Goal: Task Accomplishment & Management: Use online tool/utility

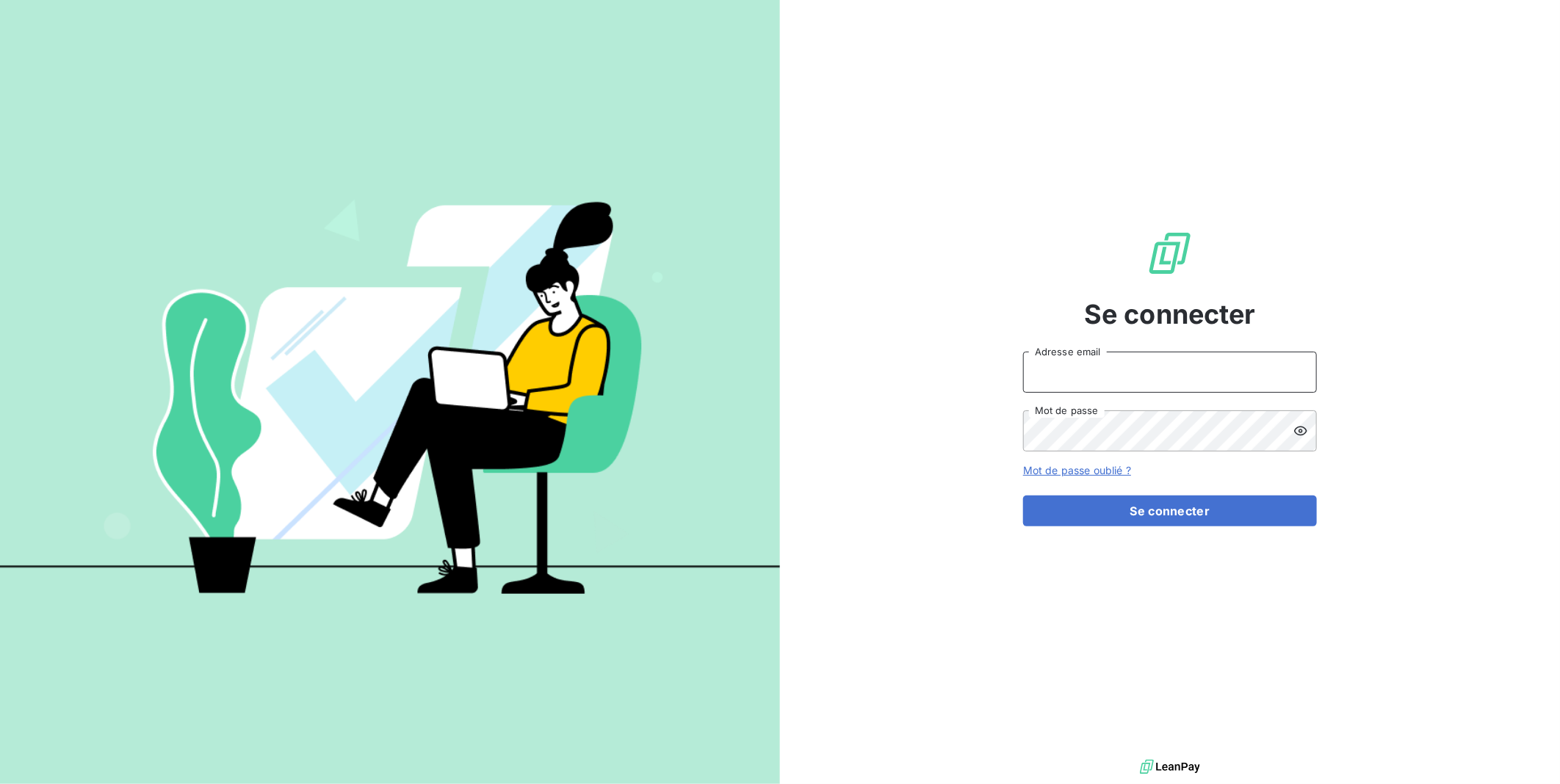
type input "[EMAIL_ADDRESS][DOMAIN_NAME]"
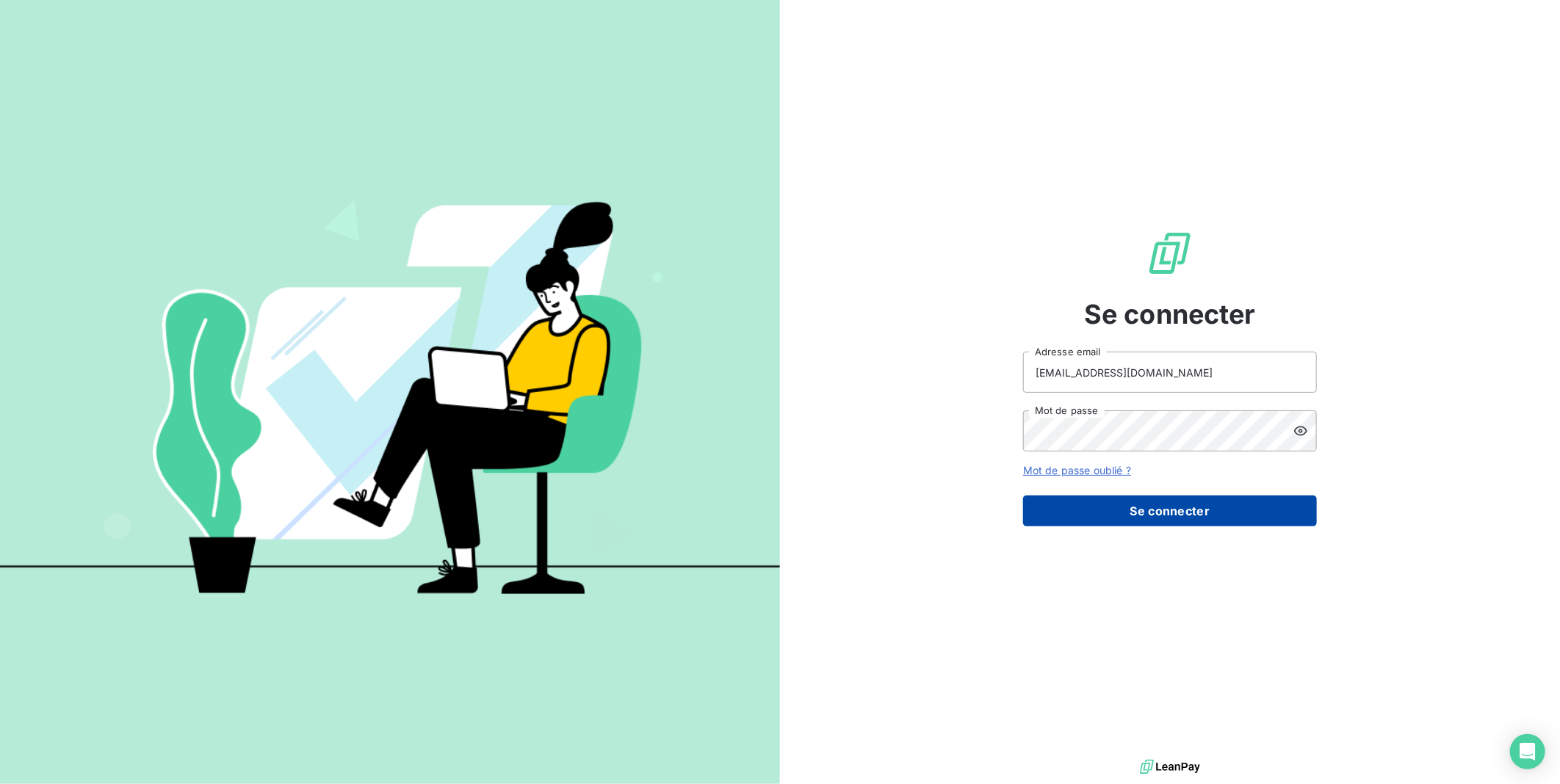
click at [1165, 509] on button "Se connecter" at bounding box center [1169, 511] width 293 height 31
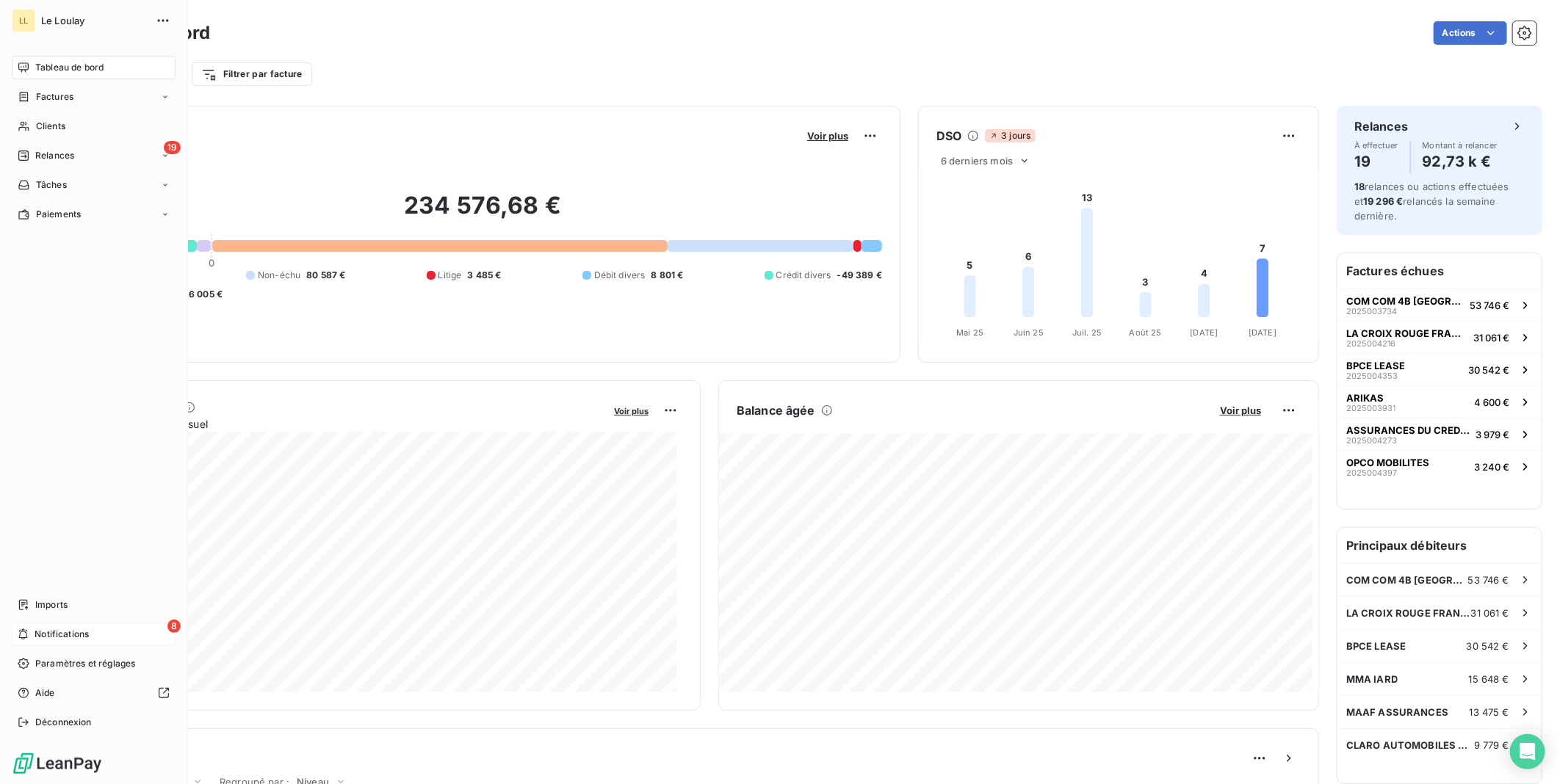
click at [78, 632] on span "Notifications" at bounding box center [61, 635] width 54 height 13
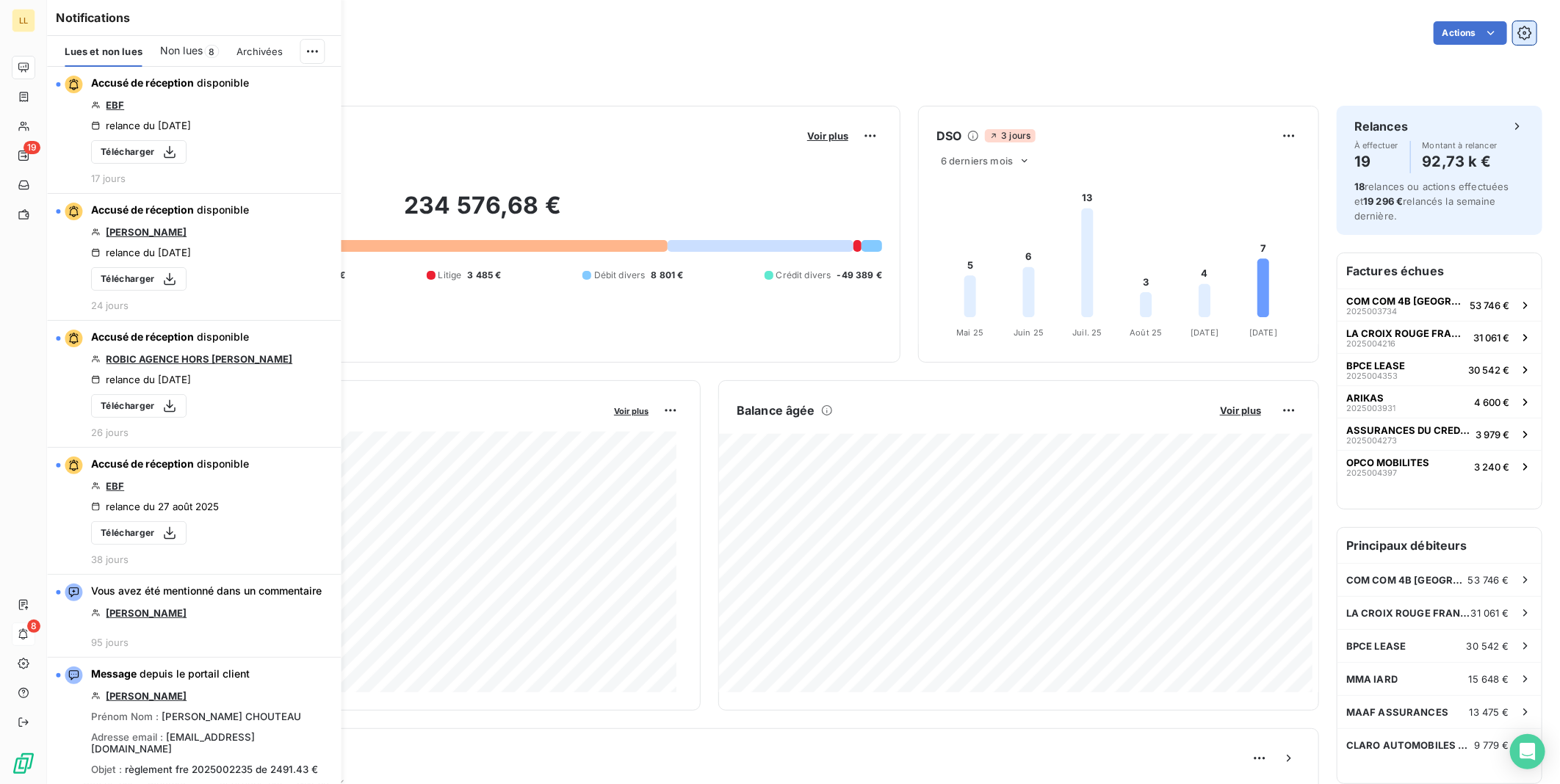
click at [1517, 32] on icon "button" at bounding box center [1524, 33] width 15 height 15
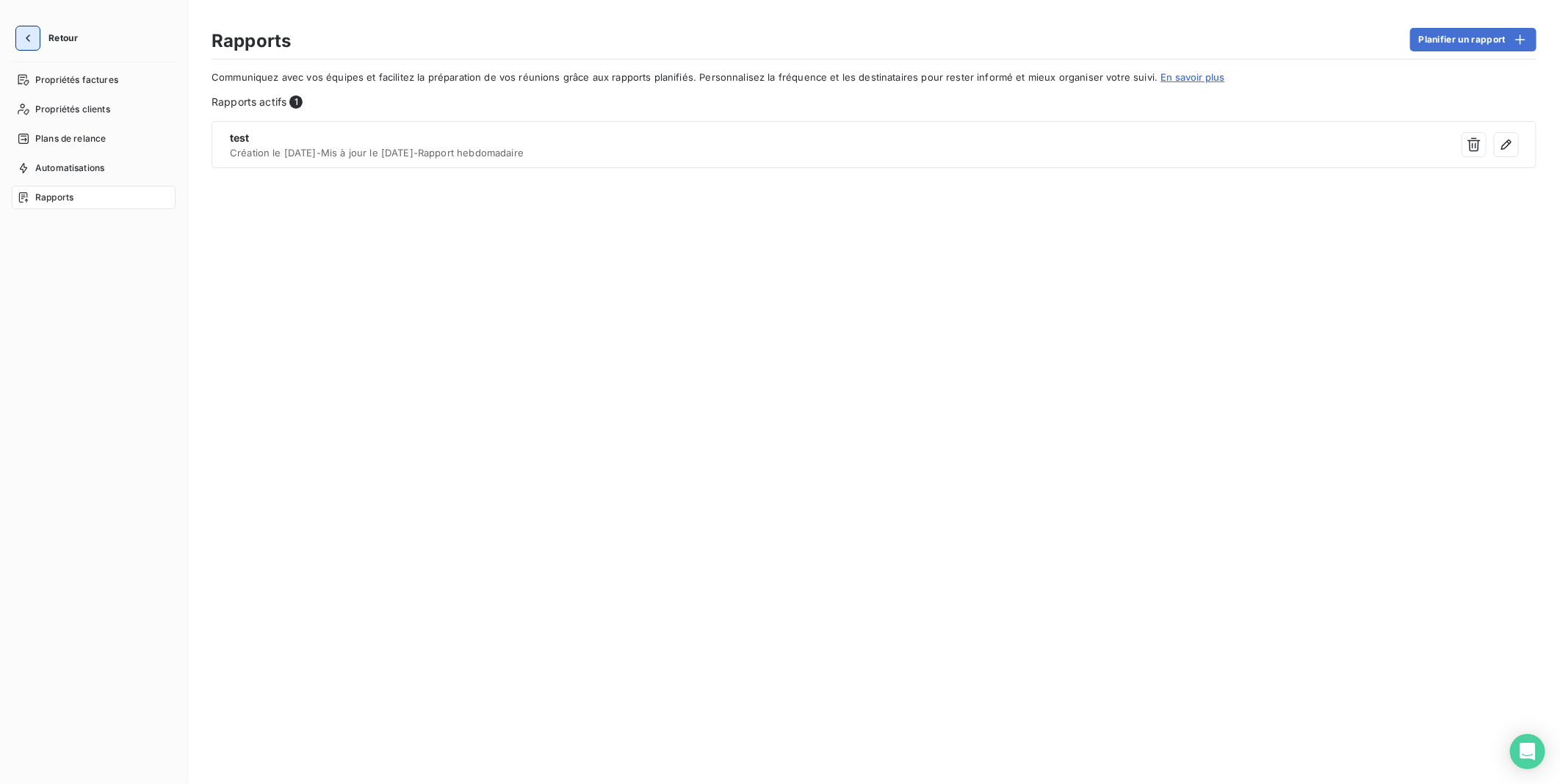
click at [25, 37] on icon "button" at bounding box center [28, 38] width 15 height 15
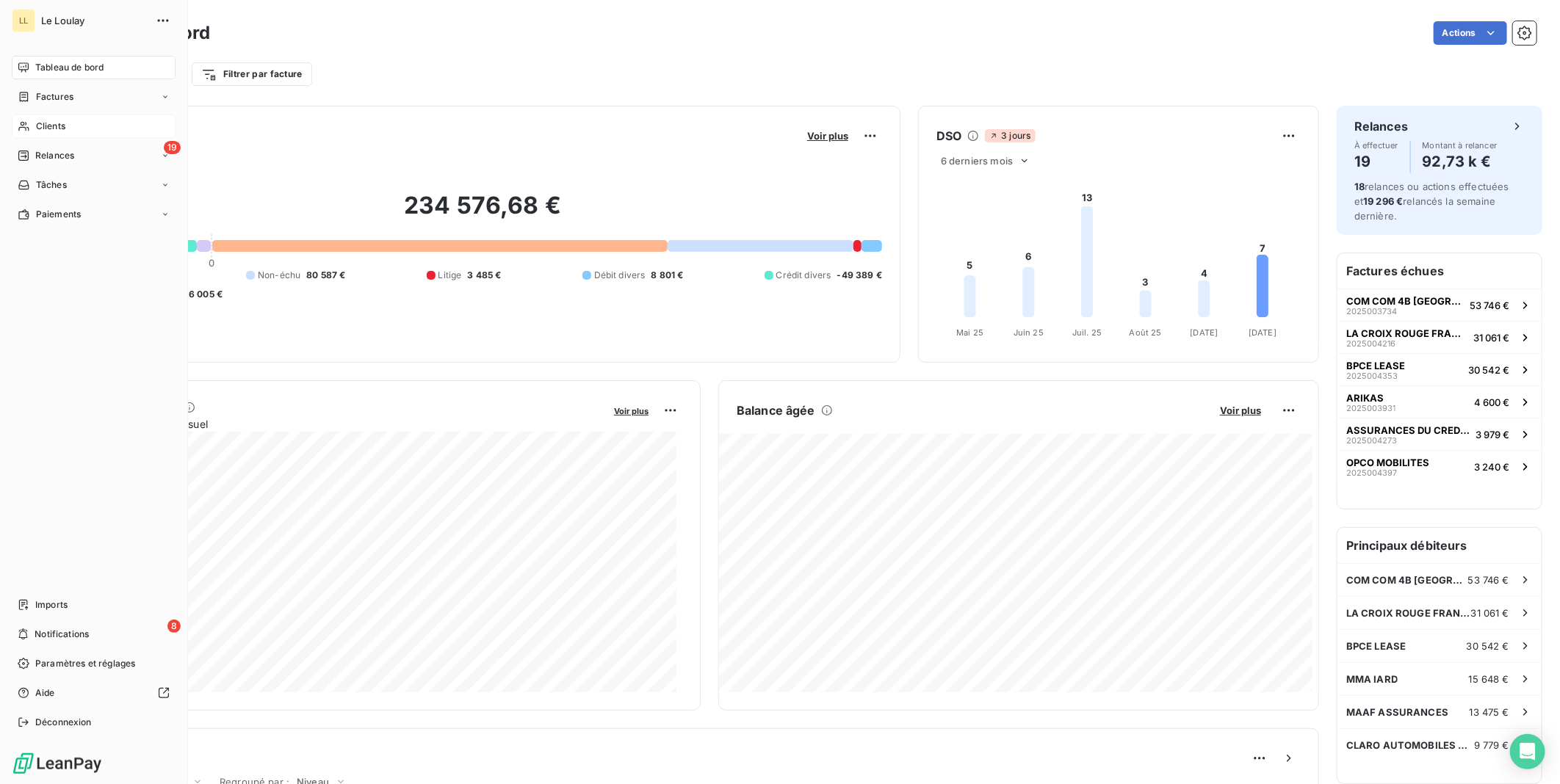
click at [39, 123] on span "Clients" at bounding box center [50, 126] width 29 height 13
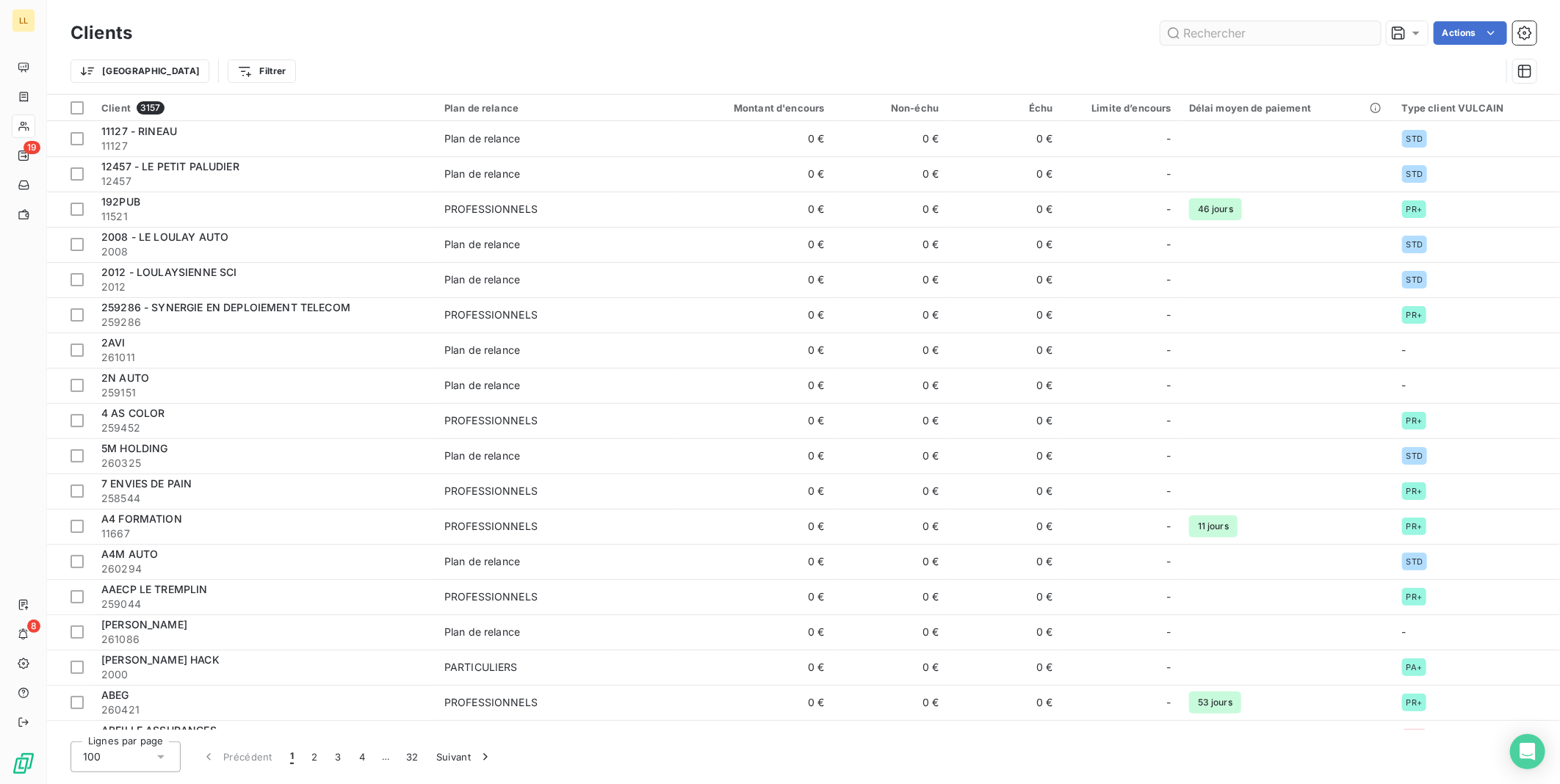
click at [1251, 31] on input "text" at bounding box center [1270, 32] width 220 height 24
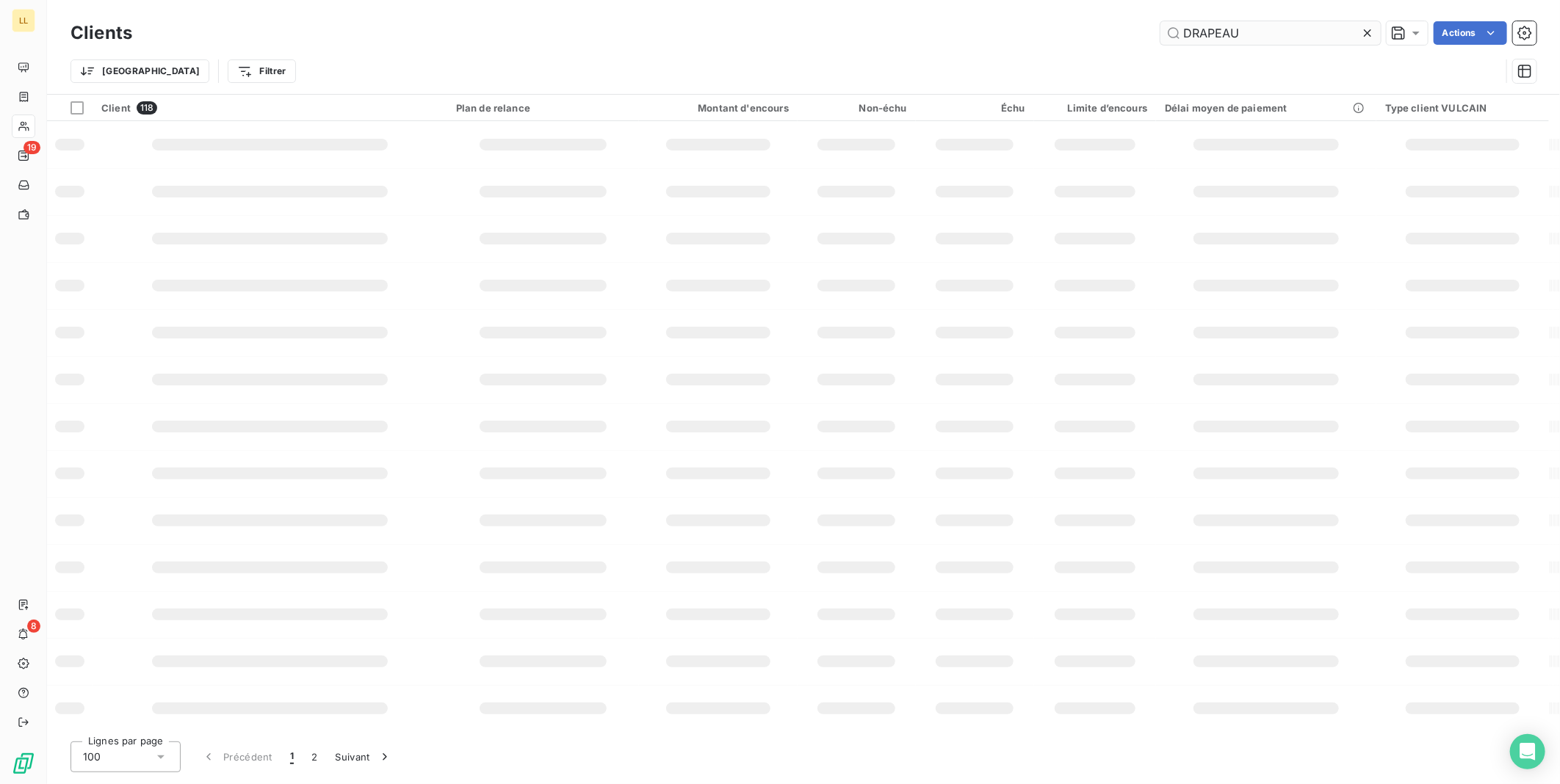
type input "DRAPEAU"
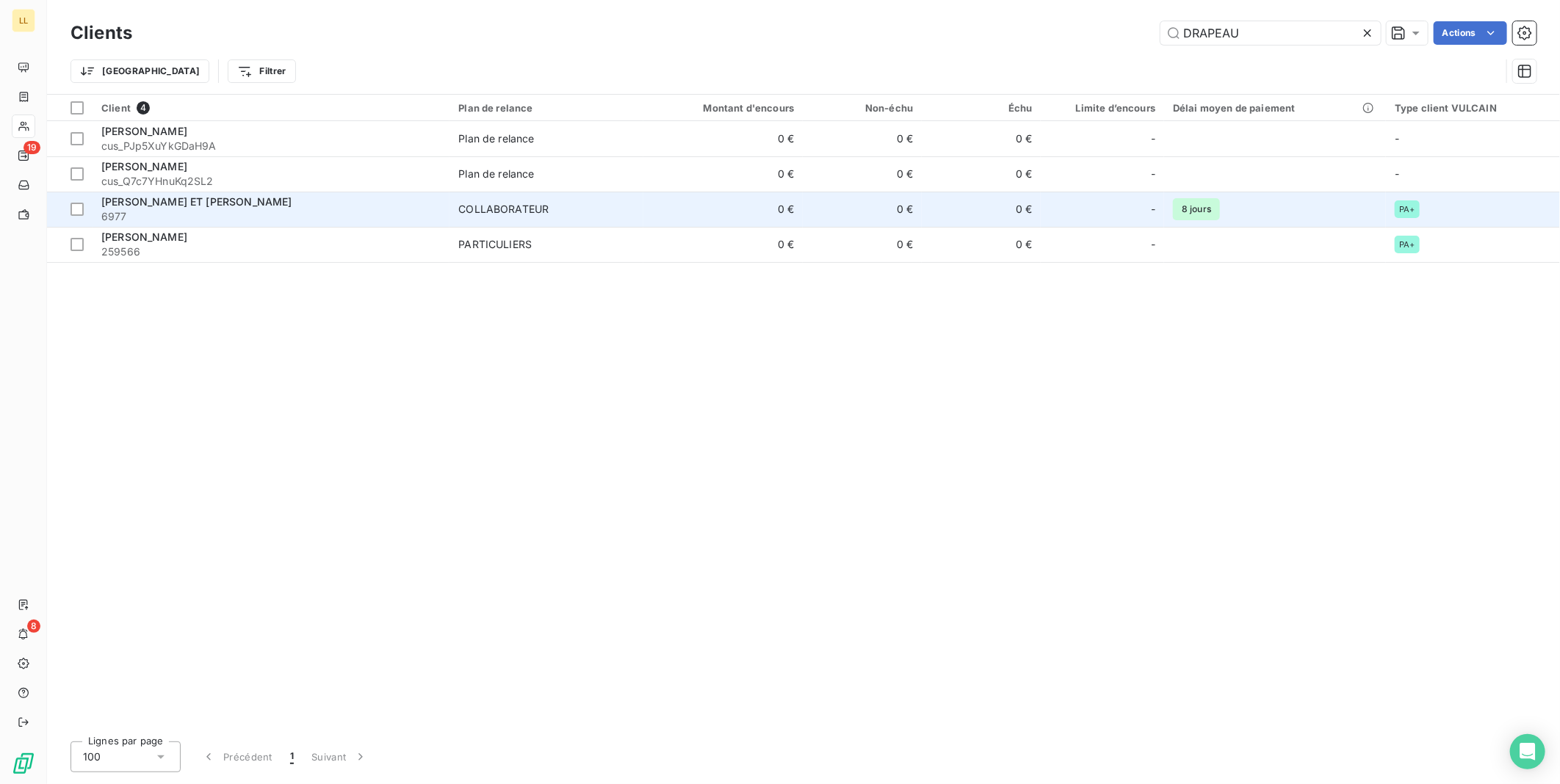
click at [119, 199] on span "[PERSON_NAME] ET [PERSON_NAME]" at bounding box center [197, 201] width 191 height 12
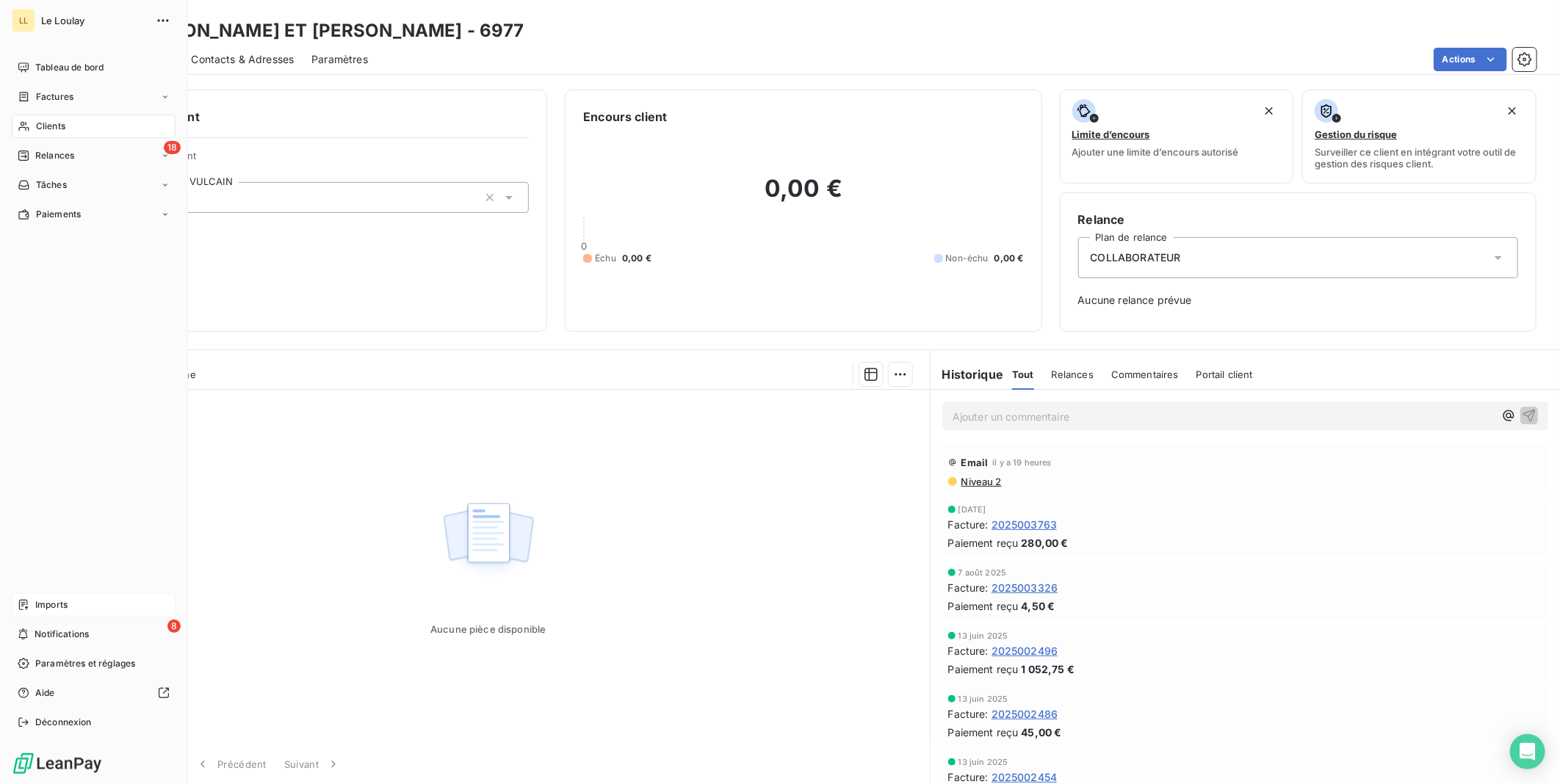
click at [50, 604] on span "Imports" at bounding box center [51, 605] width 32 height 13
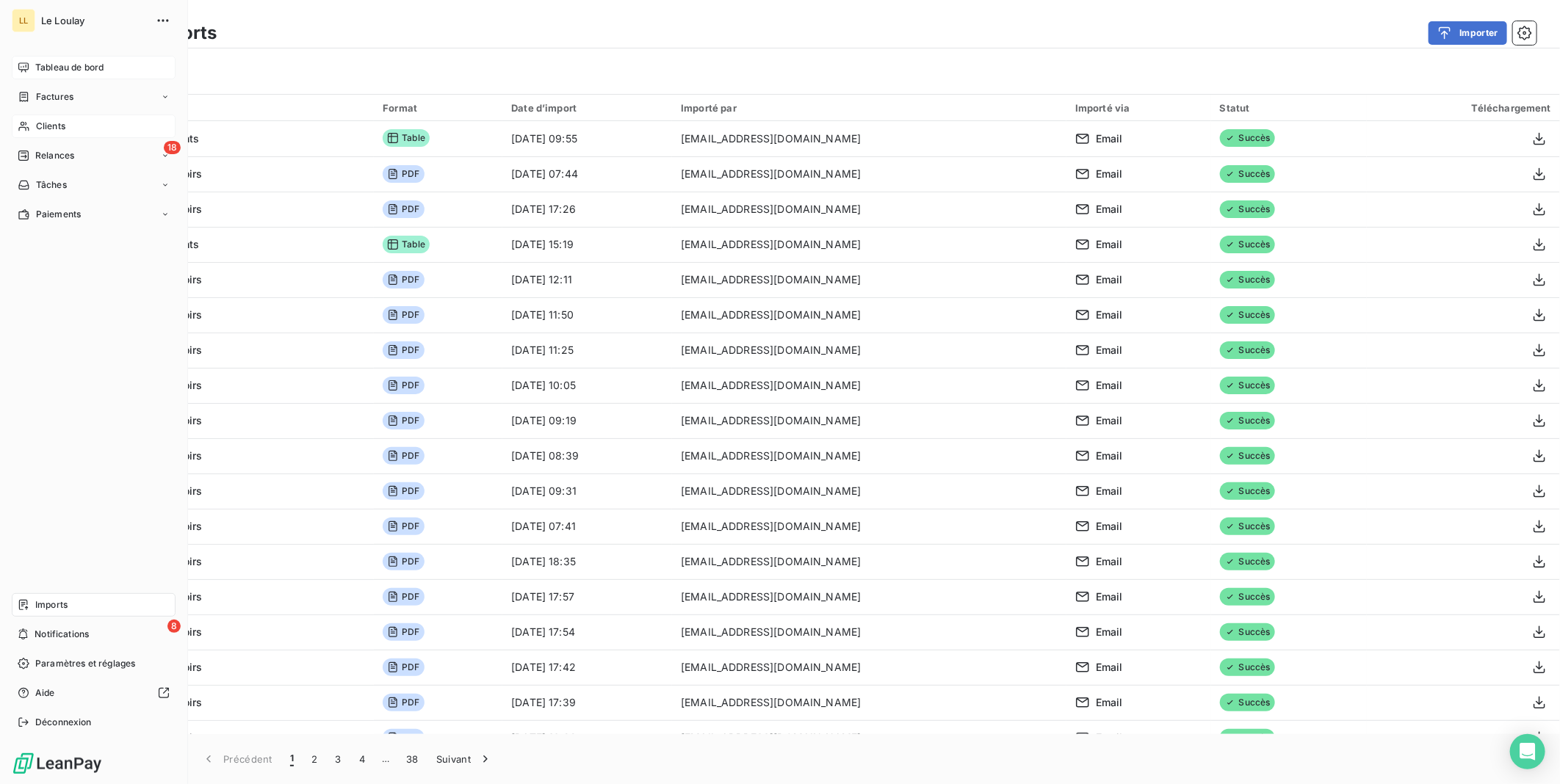
click at [63, 67] on span "Tableau de bord" at bounding box center [69, 67] width 68 height 13
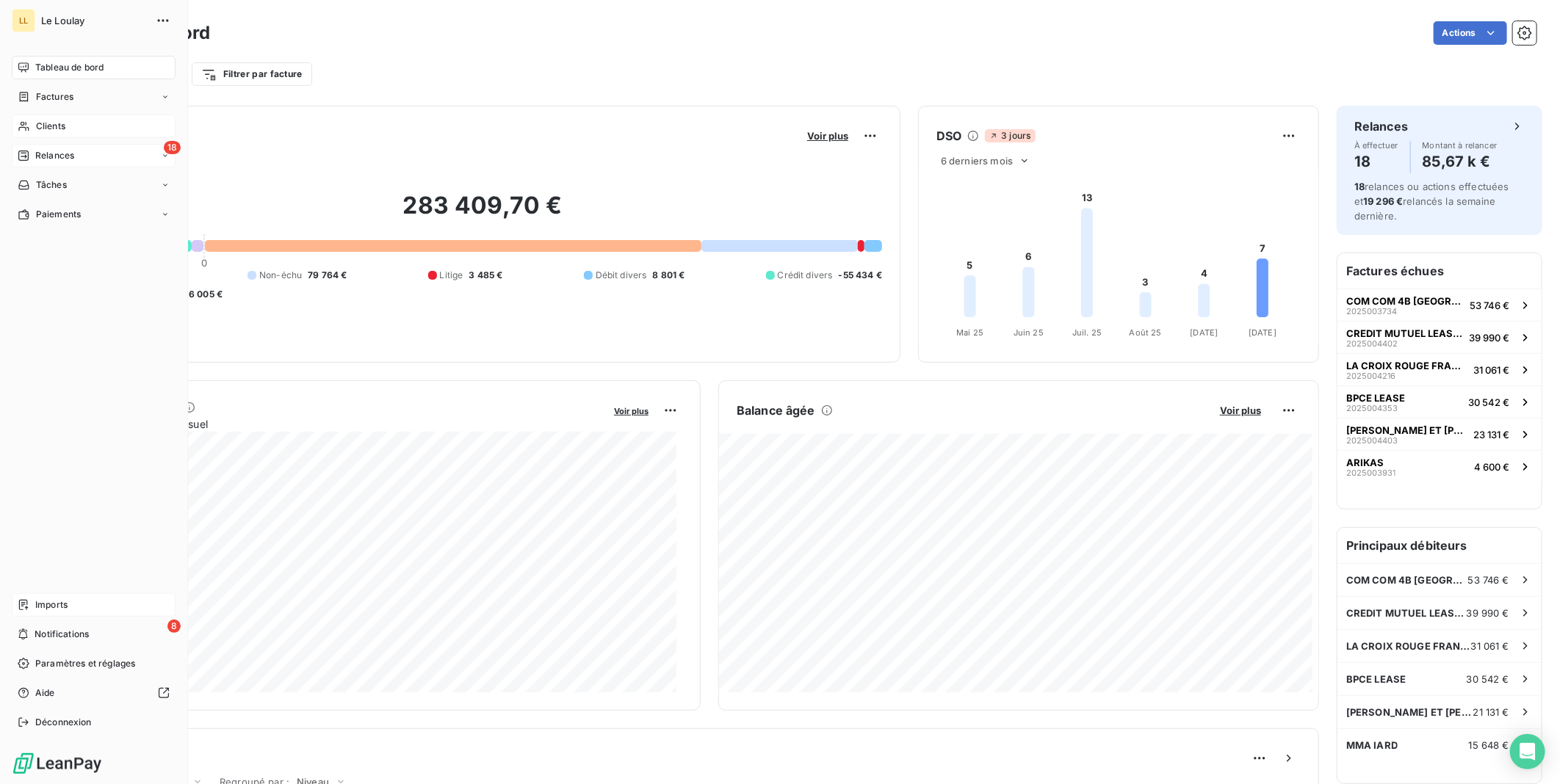
click at [47, 155] on span "Relances" at bounding box center [54, 155] width 39 height 13
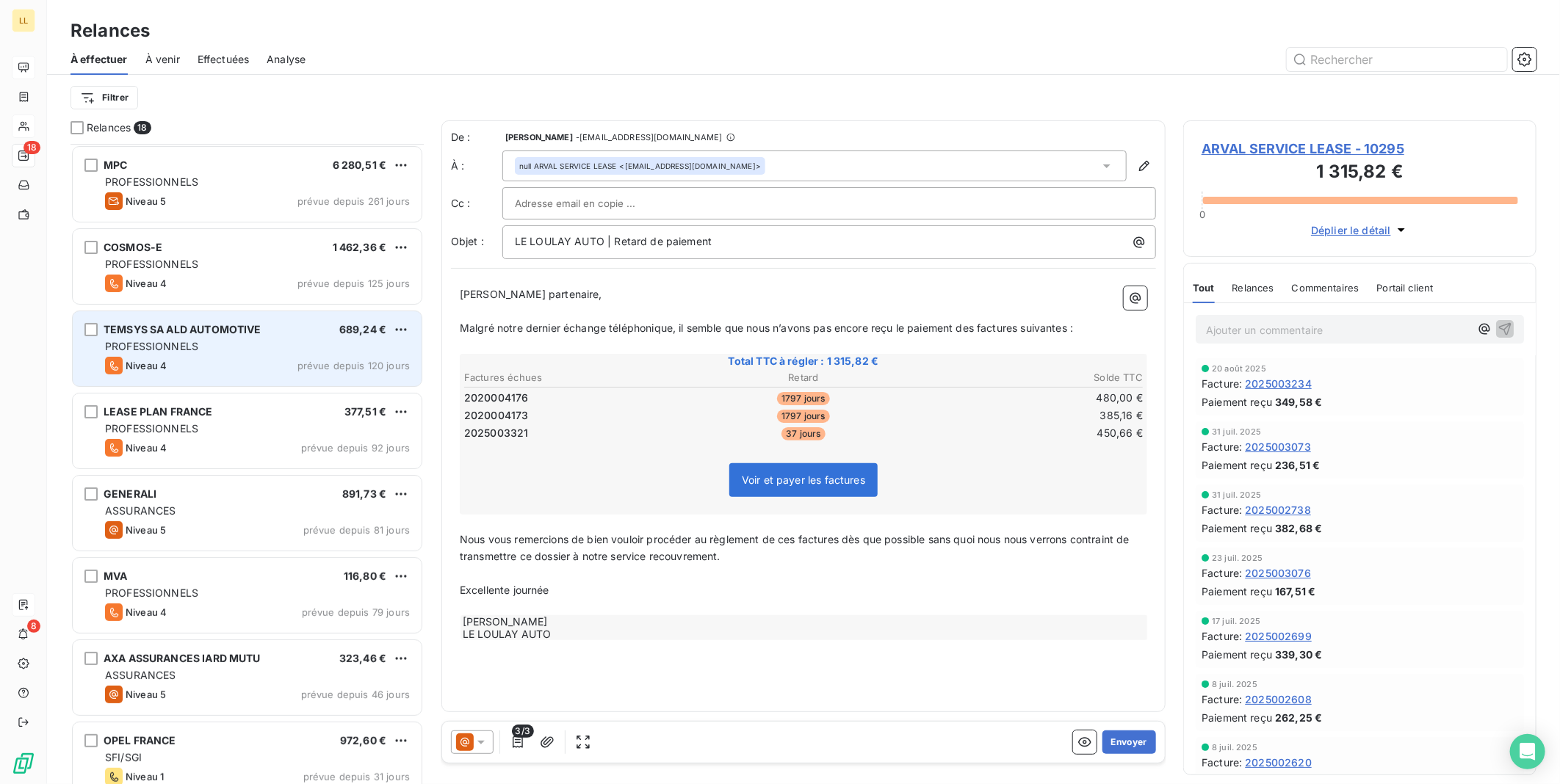
scroll to position [164, 0]
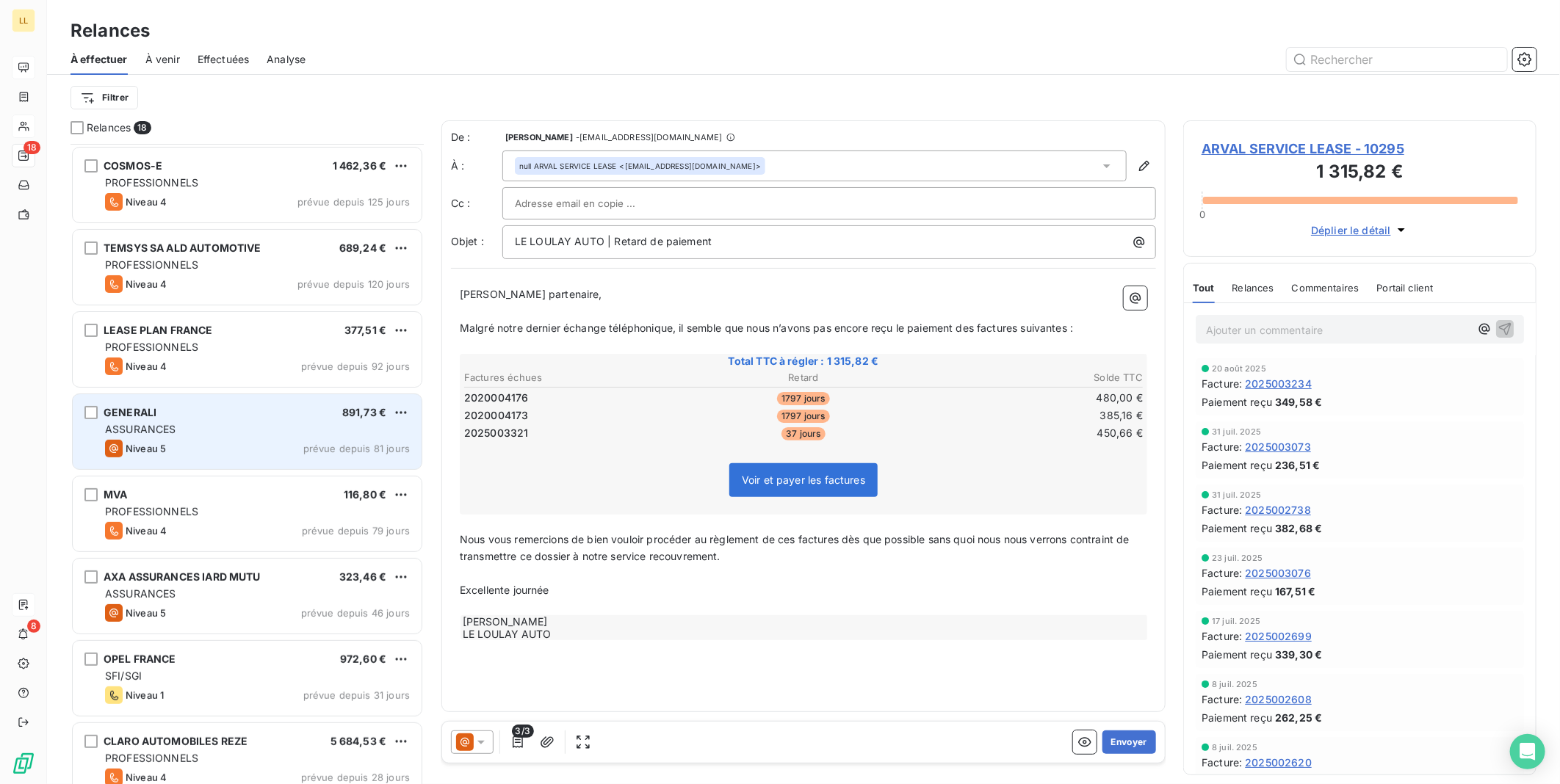
click at [250, 435] on div "ASSURANCES" at bounding box center [257, 430] width 305 height 15
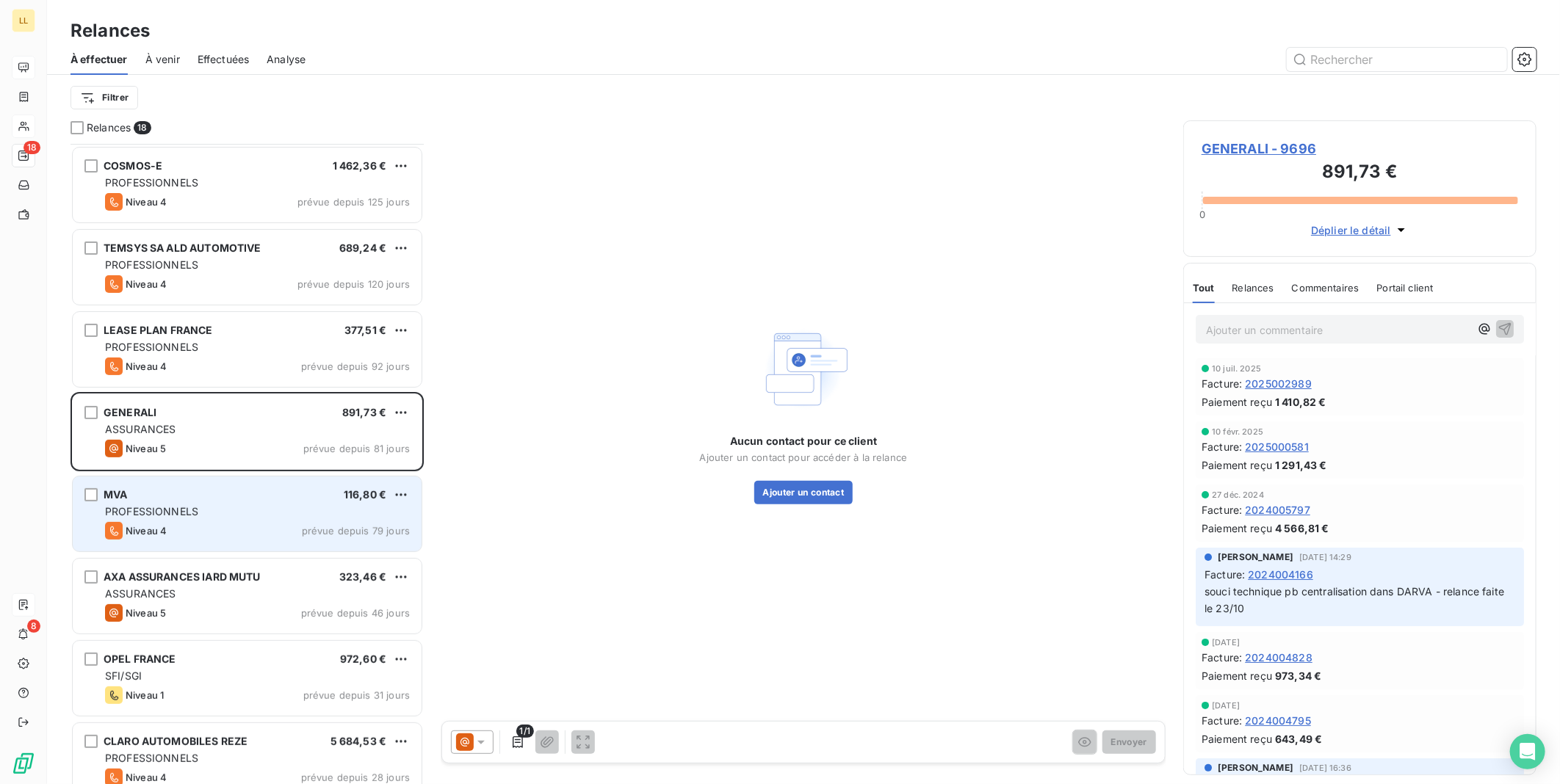
click at [220, 514] on div "PROFESSIONNELS" at bounding box center [257, 512] width 305 height 15
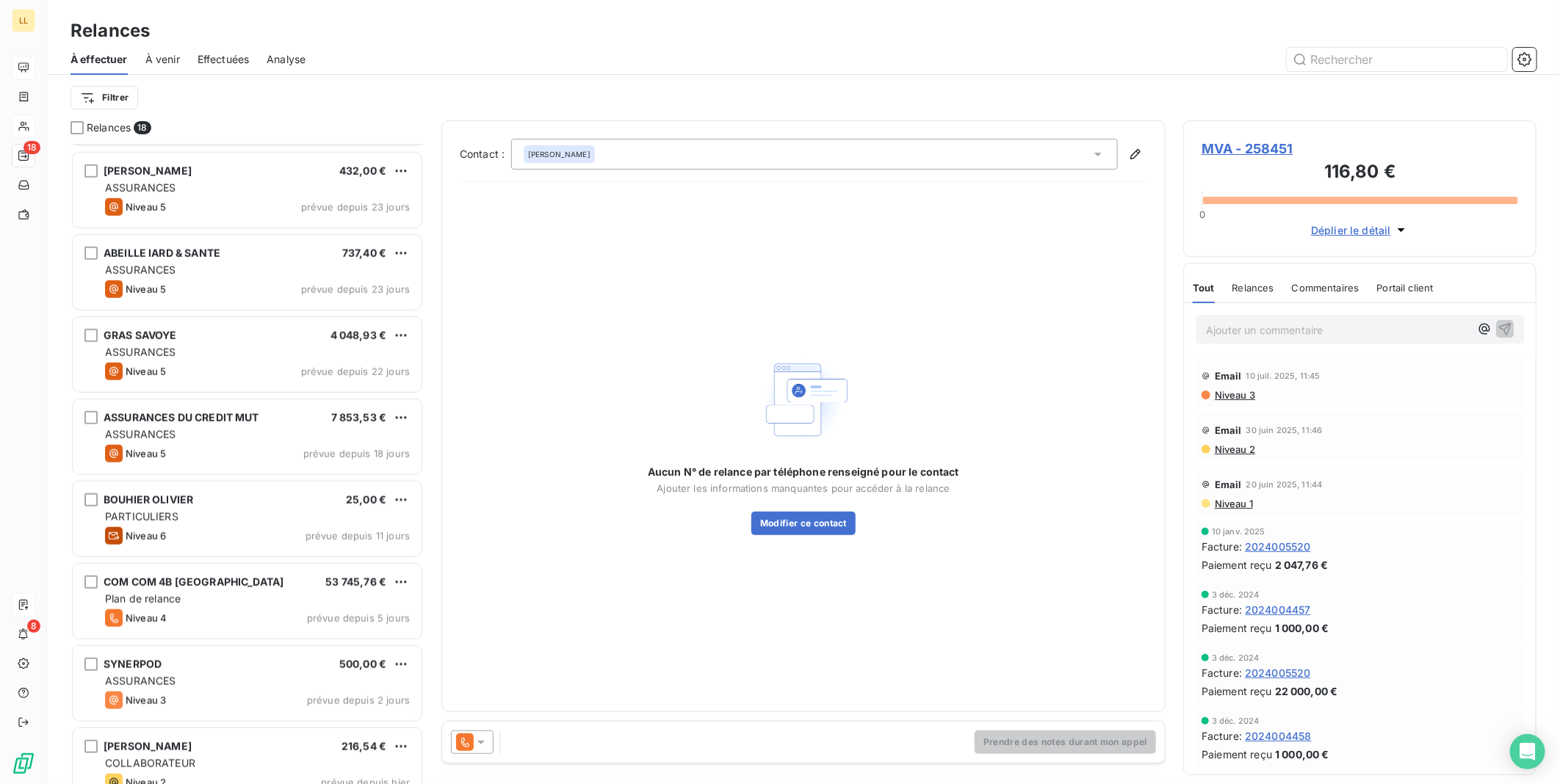
scroll to position [839, 0]
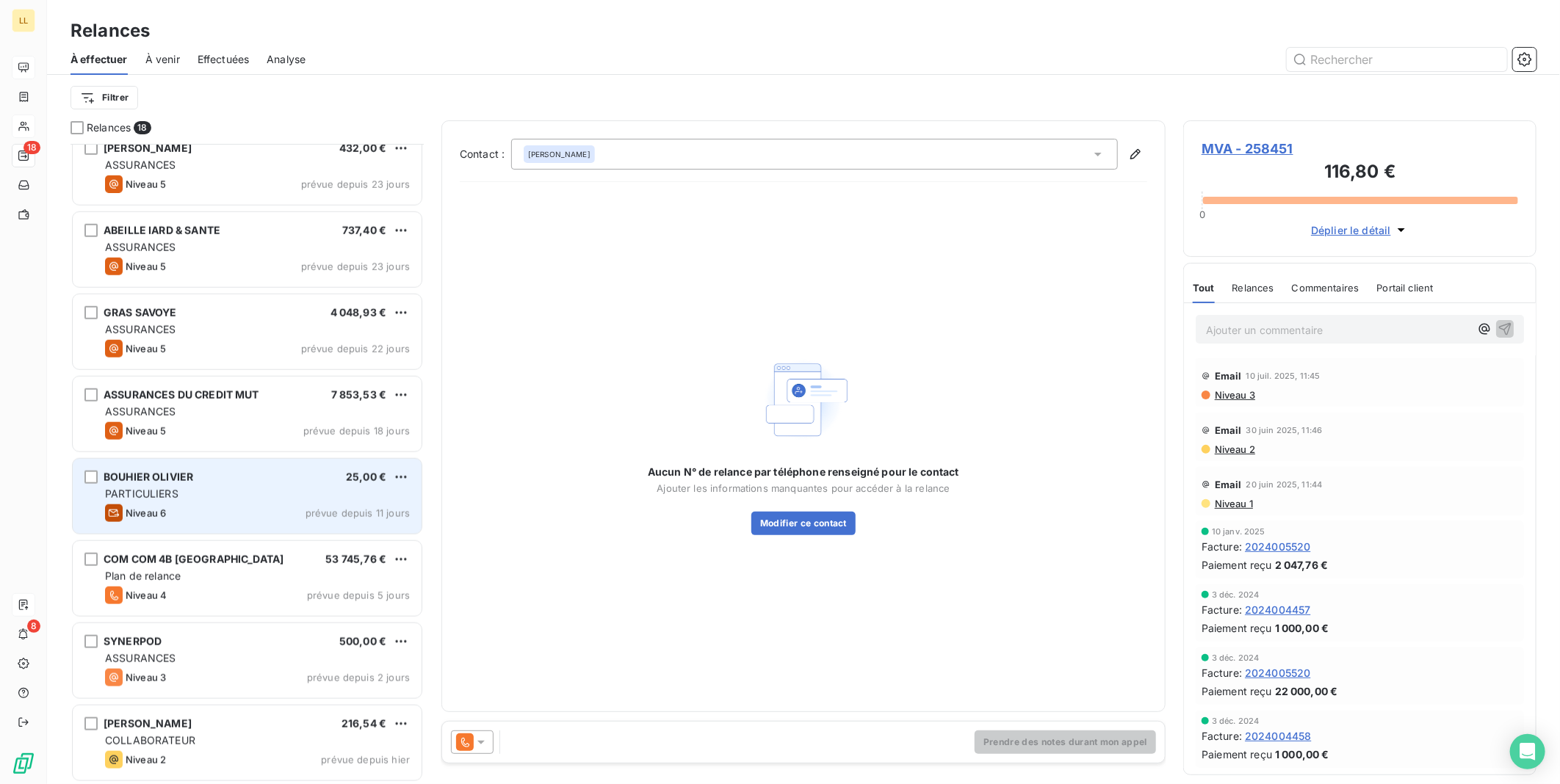
click at [258, 505] on div "Niveau 6 prévue depuis 11 jours" at bounding box center [257, 513] width 305 height 18
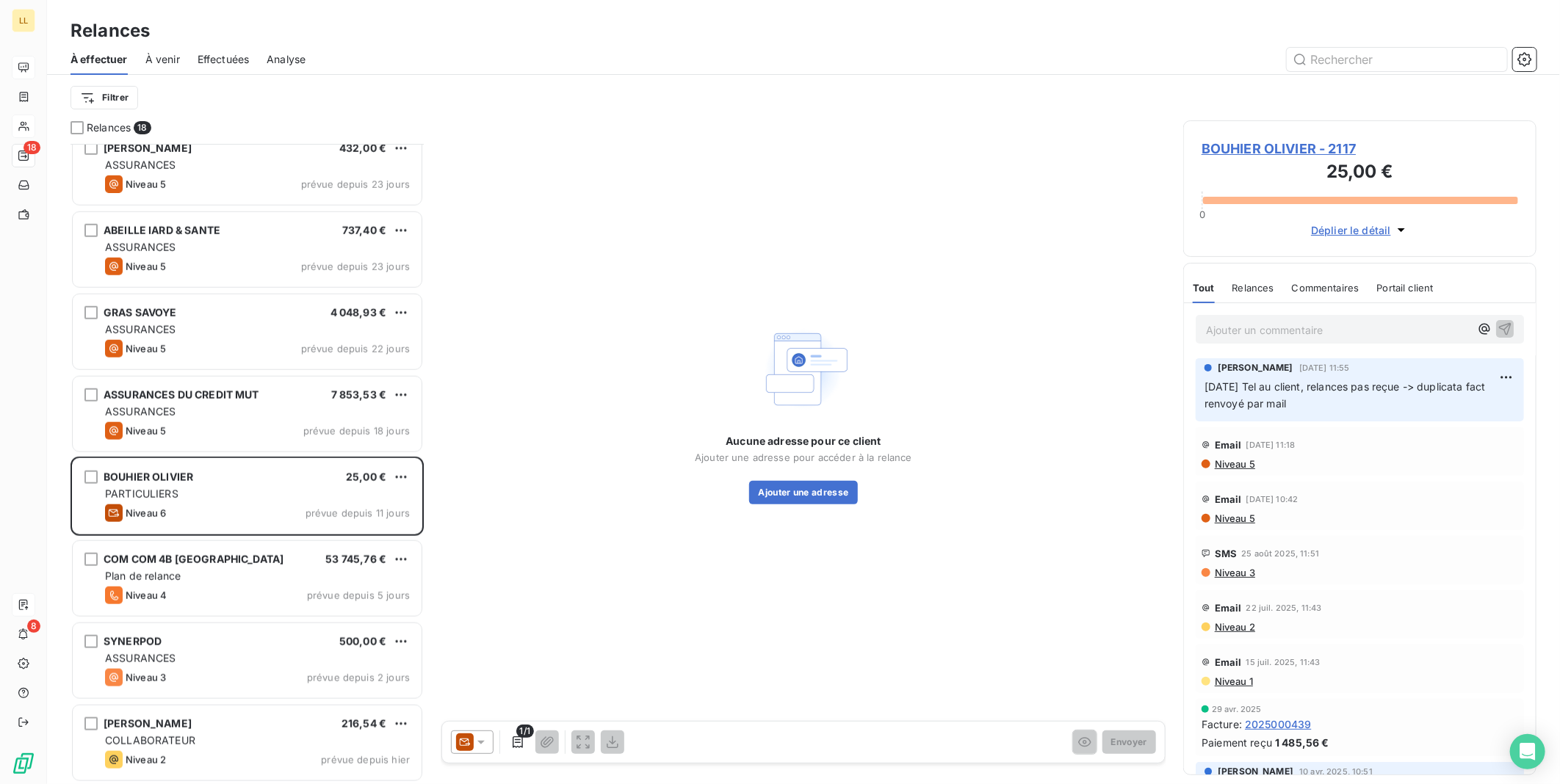
click at [482, 743] on icon at bounding box center [481, 743] width 15 height 15
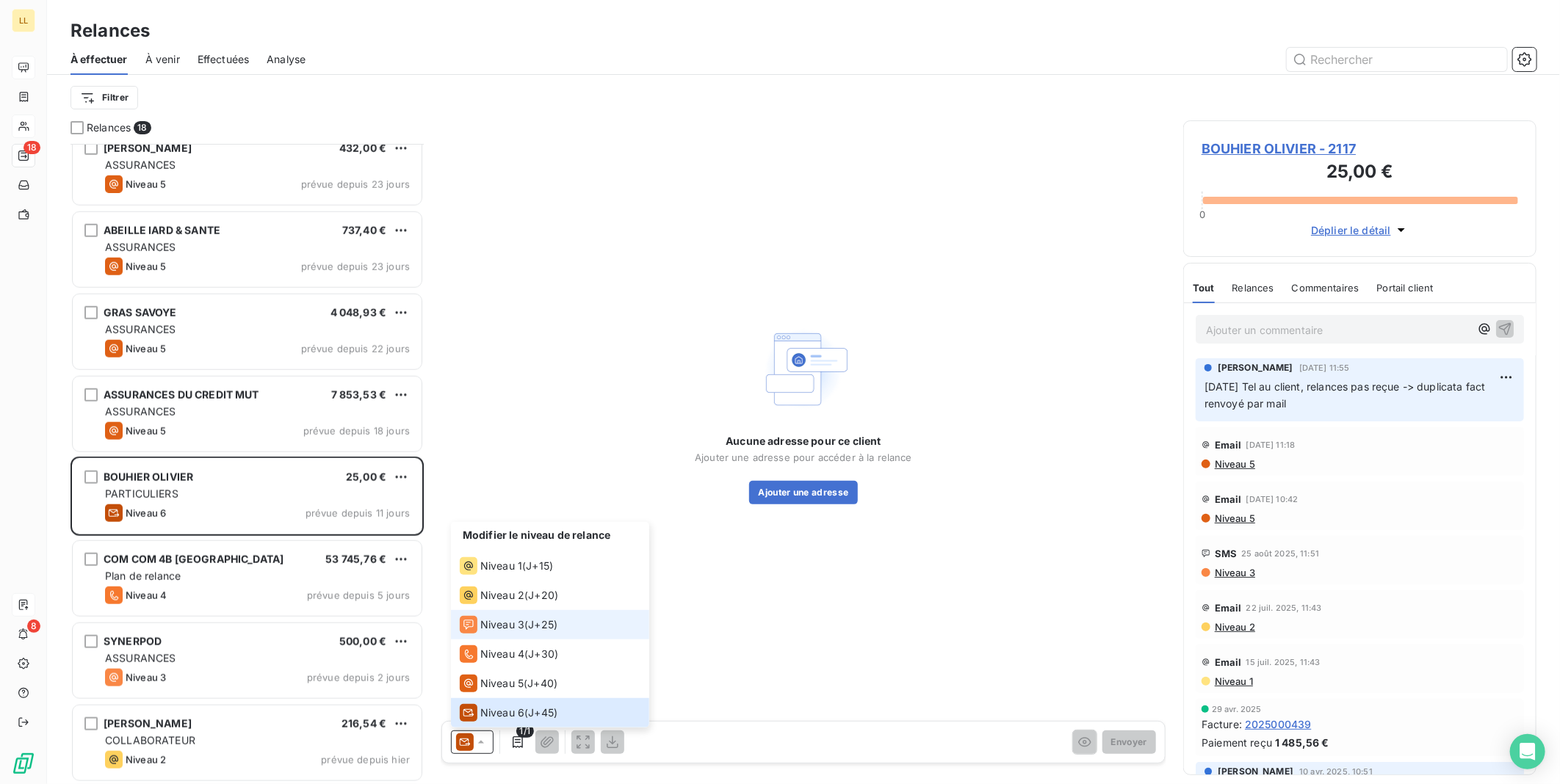
click at [531, 626] on span "J+25 )" at bounding box center [543, 625] width 29 height 15
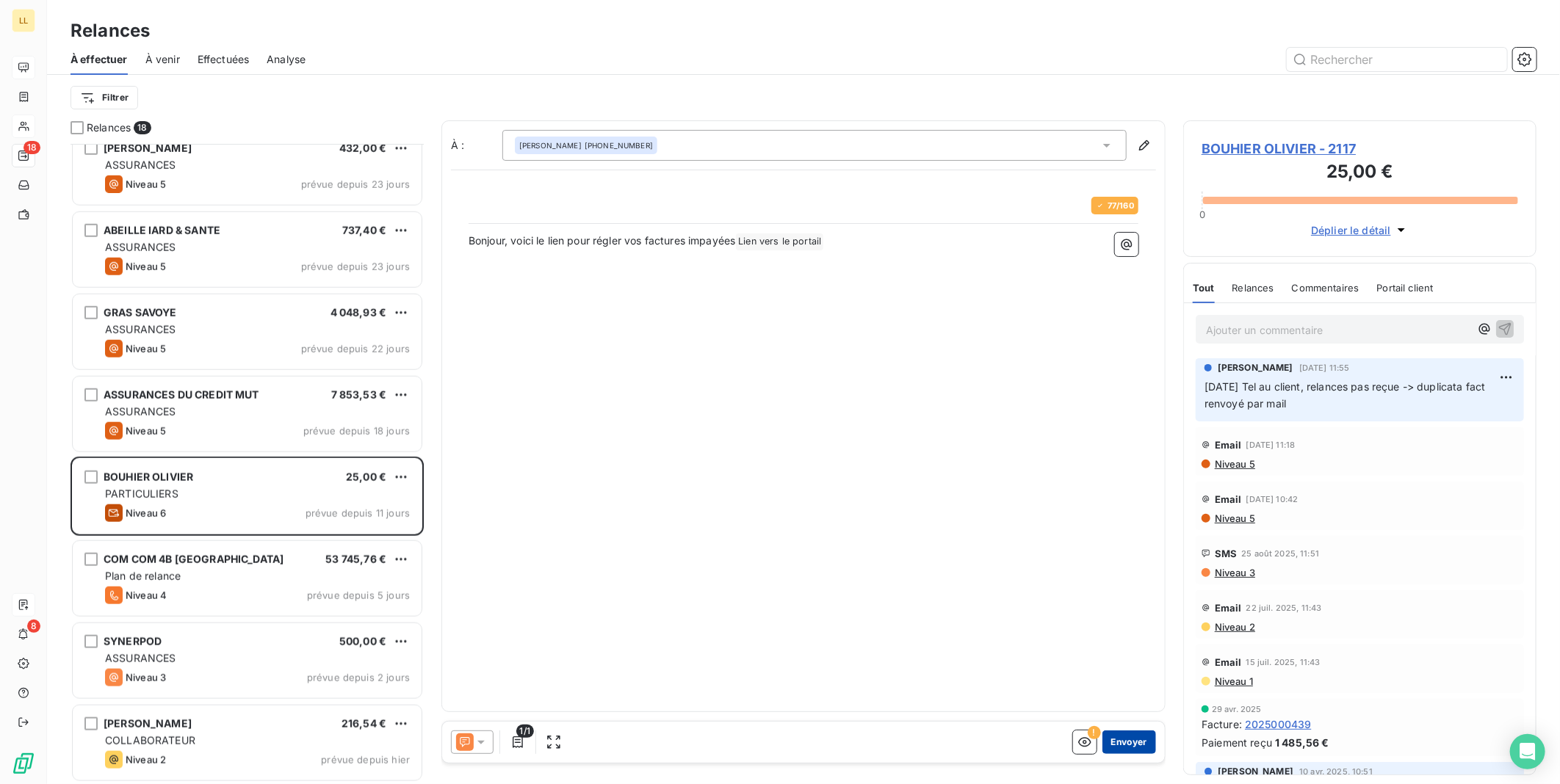
click at [1133, 744] on button "Envoyer" at bounding box center [1129, 742] width 54 height 24
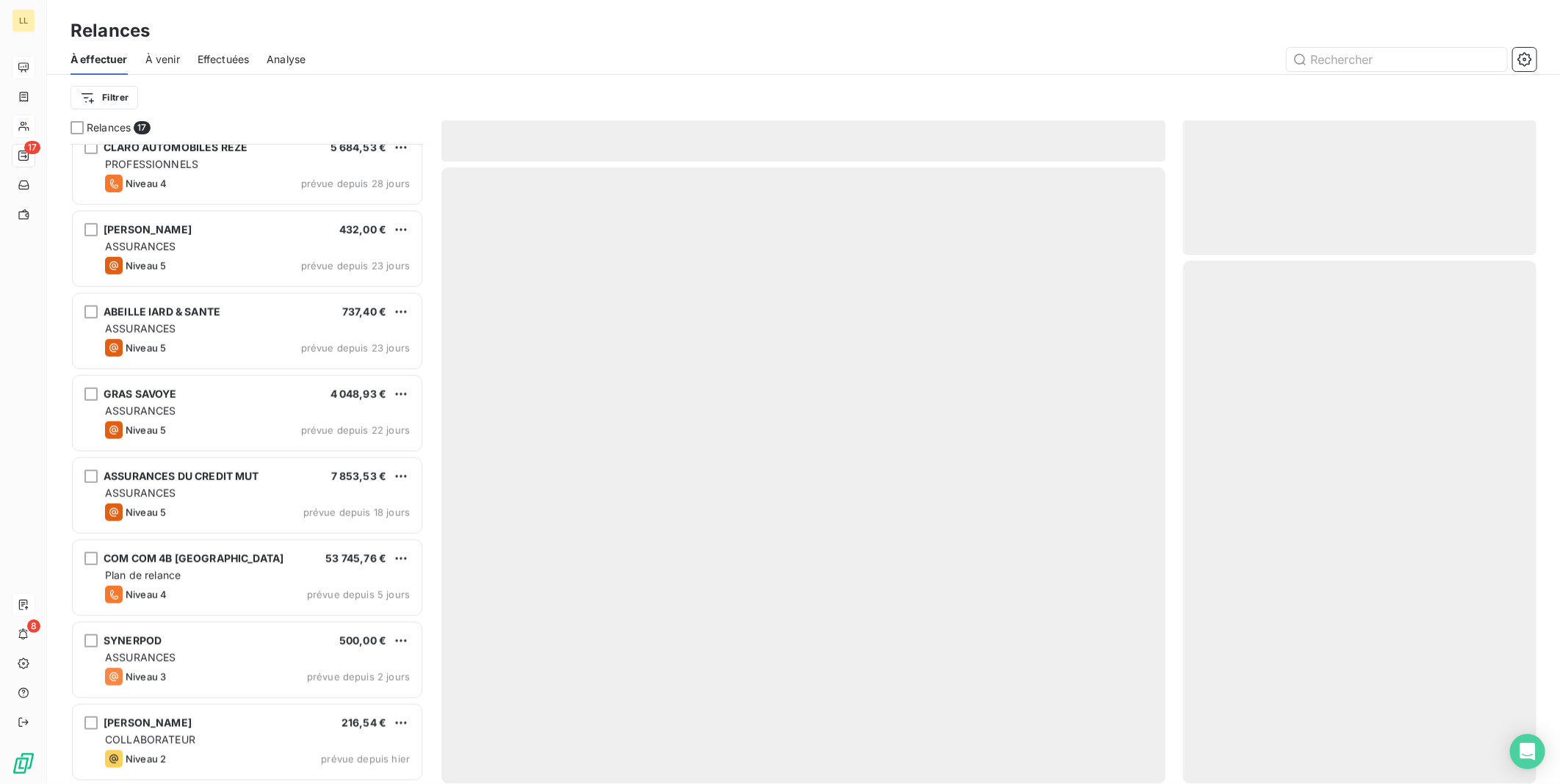
scroll to position [757, 0]
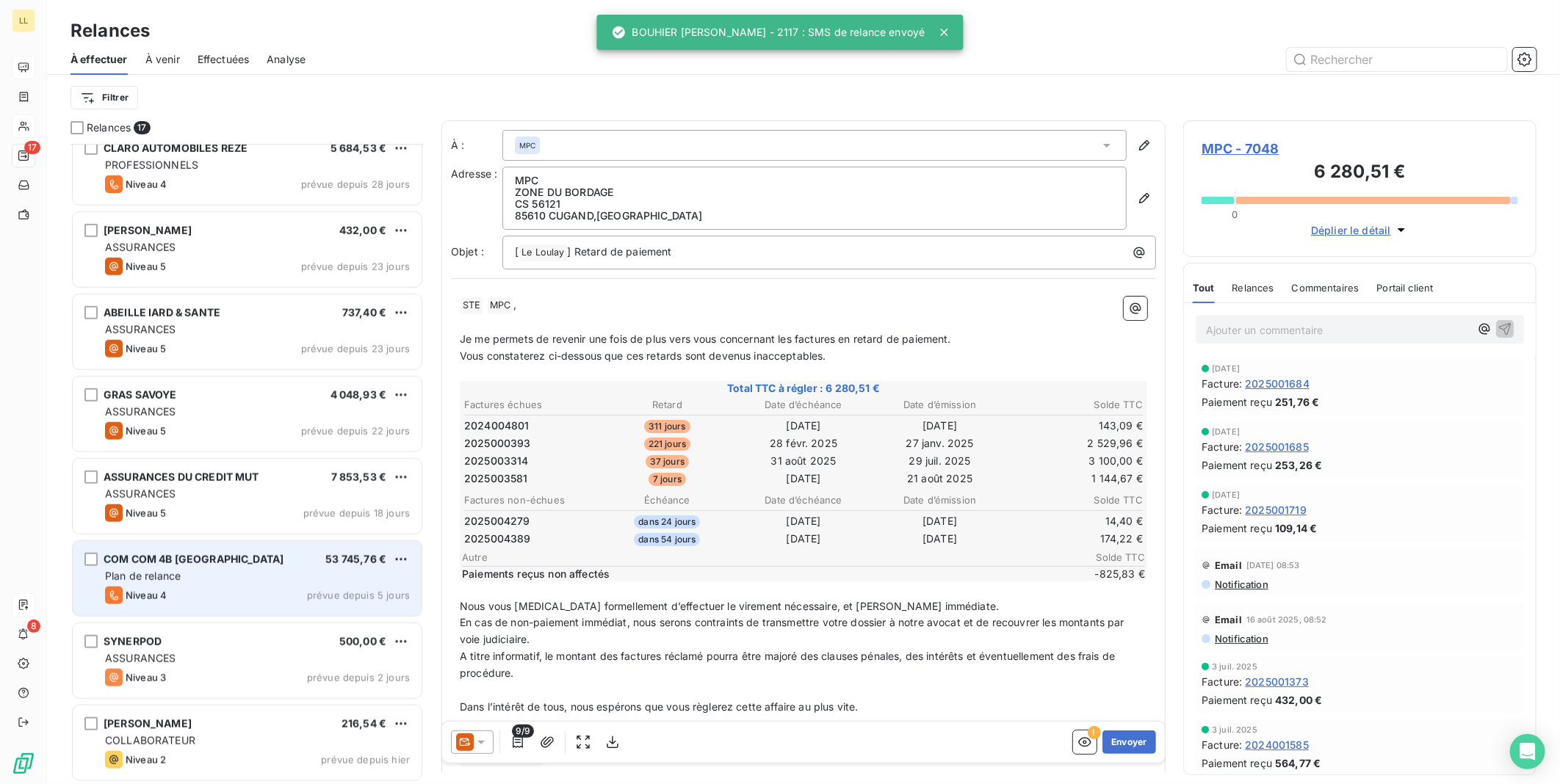
scroll to position [758, 0]
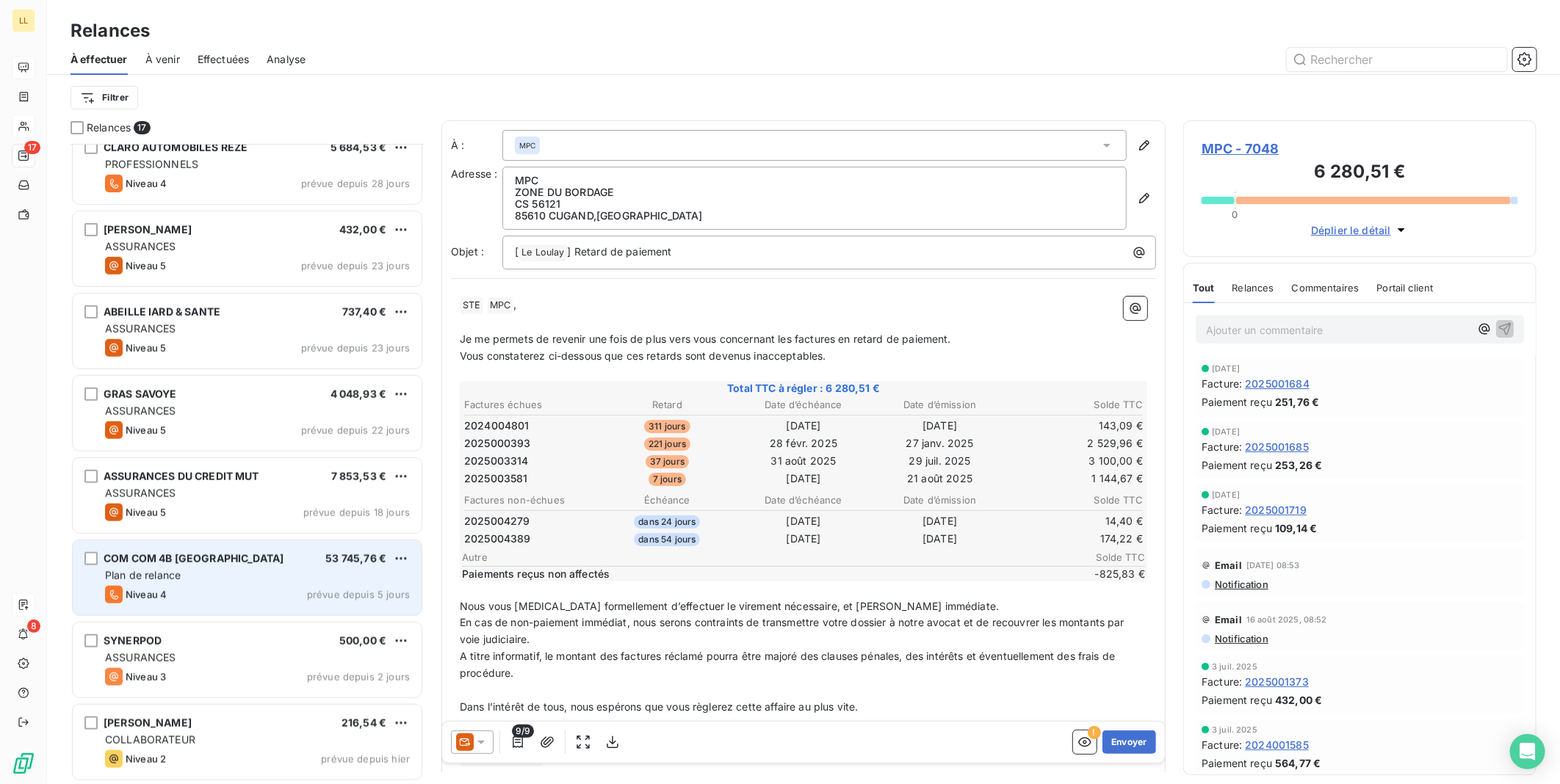
click at [363, 591] on span "prévue depuis 5 jours" at bounding box center [358, 595] width 103 height 11
